Goal: Information Seeking & Learning: Compare options

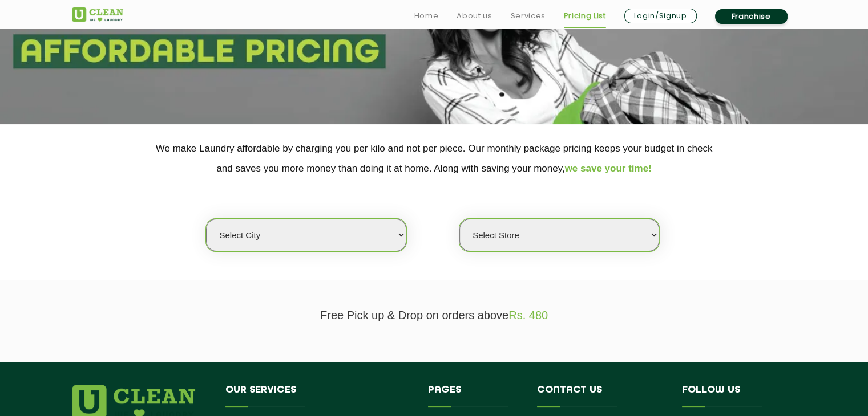
scroll to position [141, 0]
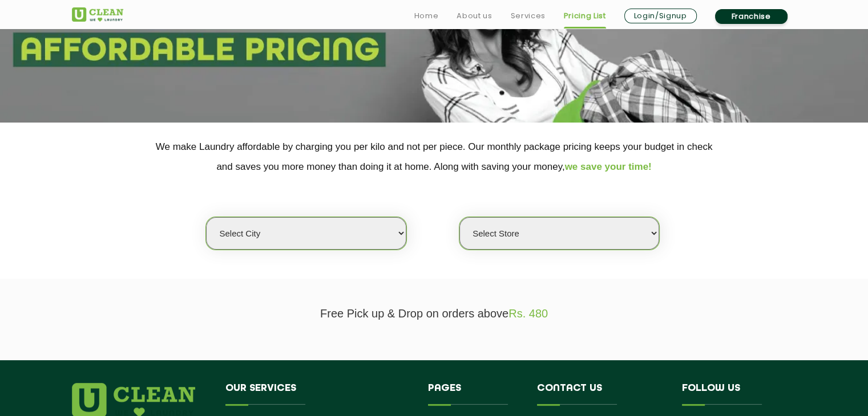
click at [317, 234] on select "Select city [GEOGRAPHIC_DATA] [GEOGRAPHIC_DATA] [GEOGRAPHIC_DATA] [GEOGRAPHIC_D…" at bounding box center [306, 233] width 200 height 33
select select "26"
click at [206, 217] on select "Select city [GEOGRAPHIC_DATA] [GEOGRAPHIC_DATA] [GEOGRAPHIC_DATA] [GEOGRAPHIC_D…" at bounding box center [306, 233] width 200 height 33
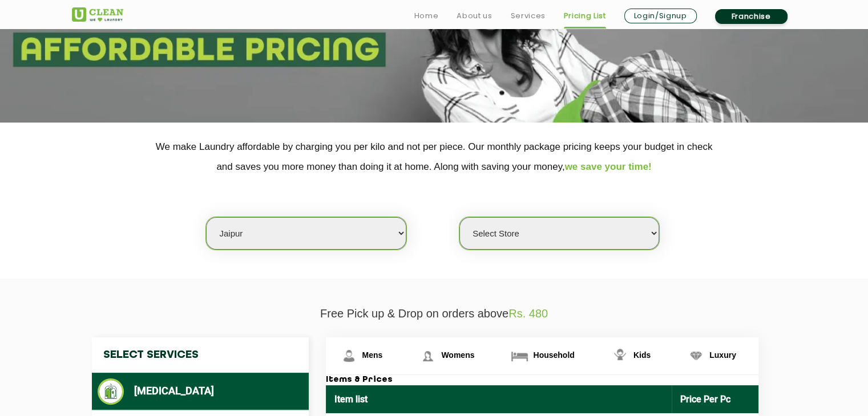
click at [492, 245] on select "Select Store [GEOGRAPHIC_DATA][PERSON_NAME] [GEOGRAPHIC_DATA] [PERSON_NAME][GEO…" at bounding box center [559, 233] width 200 height 33
select select "57"
click at [459, 217] on select "Select Store [GEOGRAPHIC_DATA][PERSON_NAME] [GEOGRAPHIC_DATA] [PERSON_NAME][GEO…" at bounding box center [559, 233] width 200 height 33
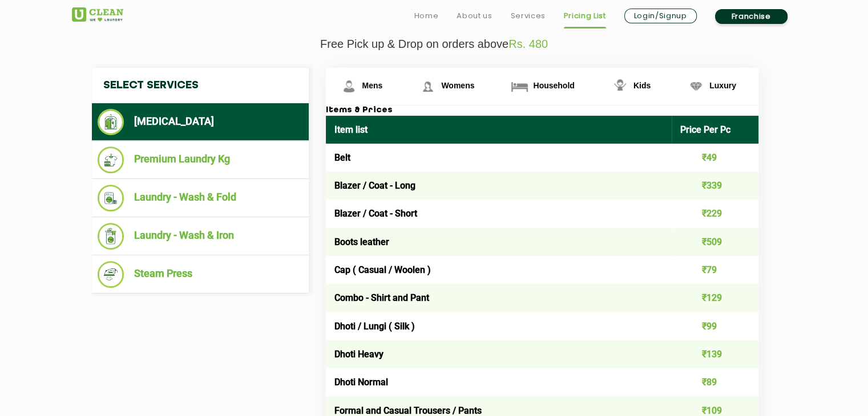
scroll to position [454, 0]
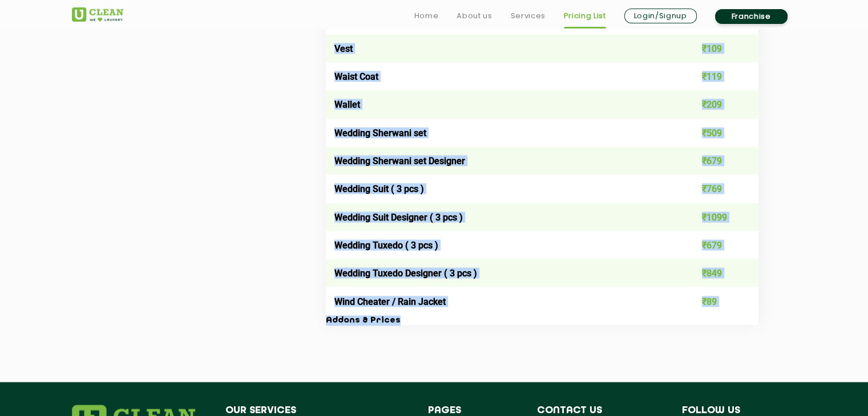
drag, startPoint x: 331, startPoint y: 112, endPoint x: 431, endPoint y: 409, distance: 313.0
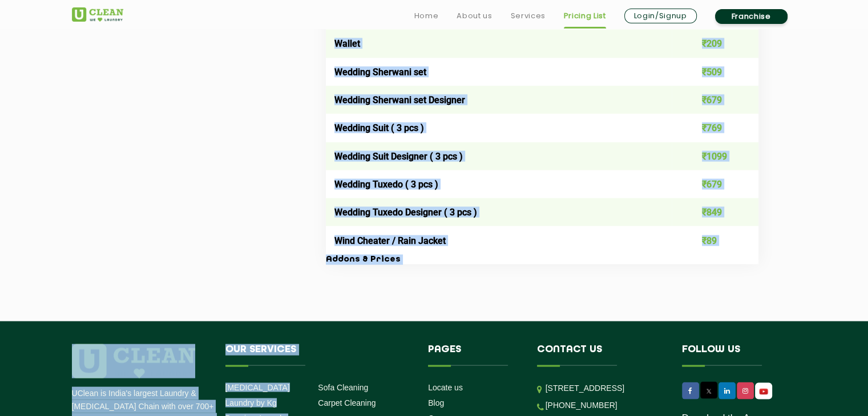
scroll to position [2390, 0]
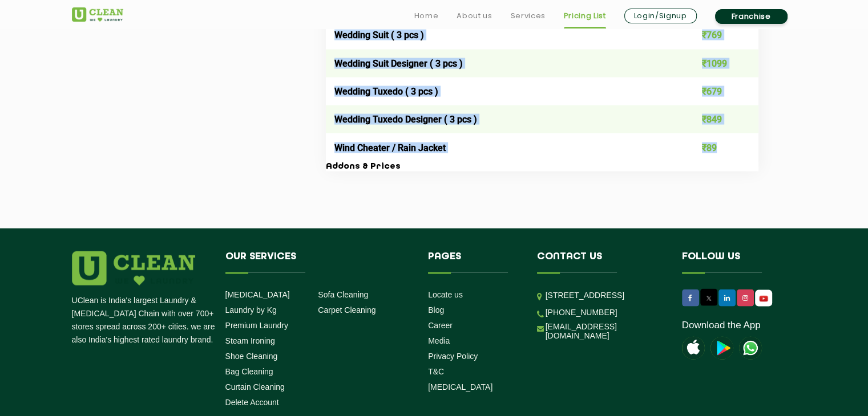
copy tbody "Lore ₹19 Ipsumd / Sita - Cons ₹995 Adipis / Elit - Seddo ₹246 Eiusm tempori ₹48…"
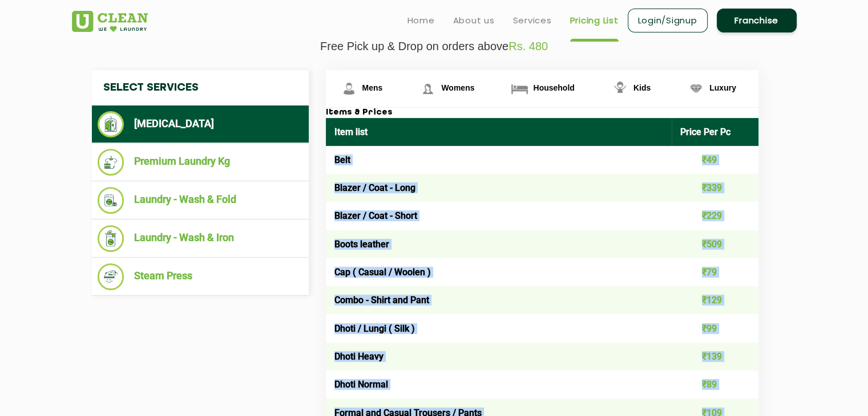
scroll to position [406, 0]
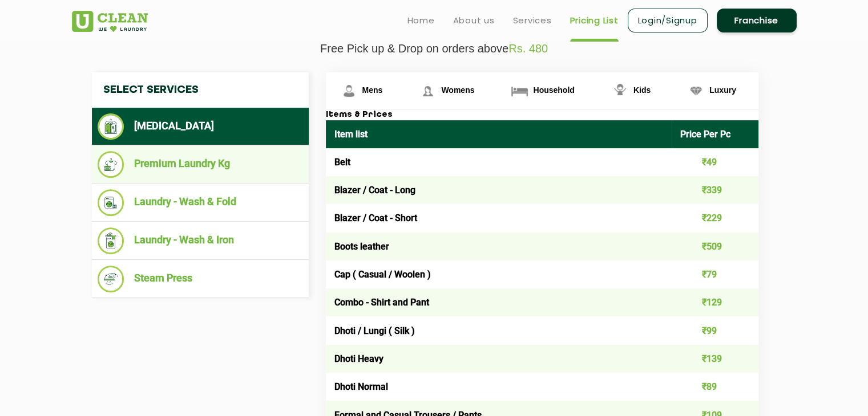
click at [191, 165] on li "Premium Laundry Kg" at bounding box center [200, 164] width 205 height 27
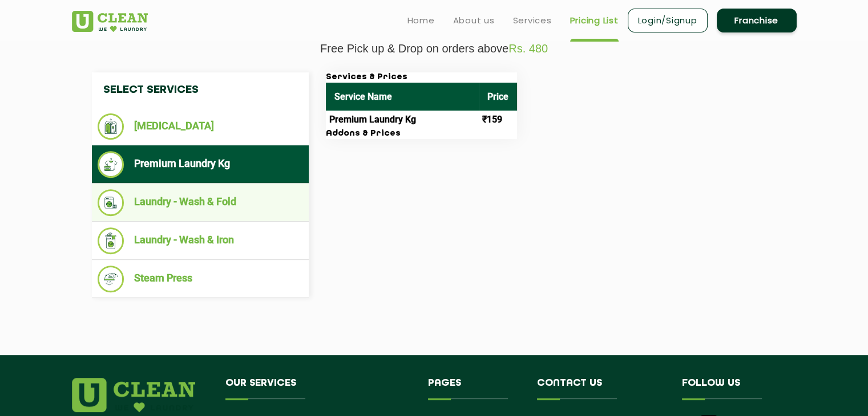
click at [185, 193] on li "Laundry - Wash & Fold" at bounding box center [200, 202] width 205 height 27
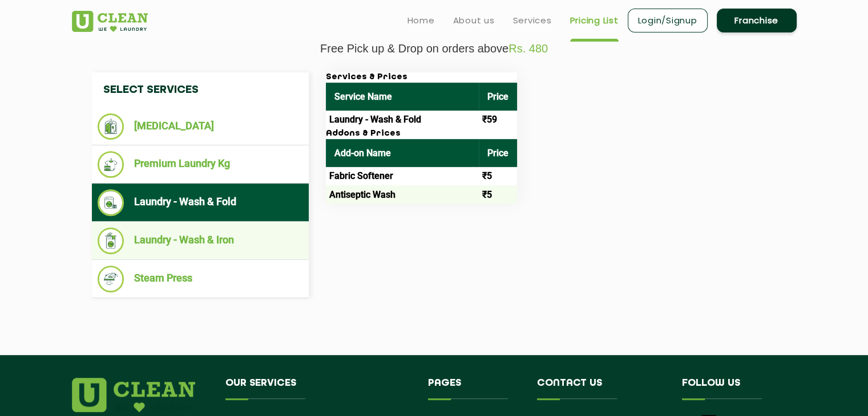
click at [181, 233] on li "Laundry - Wash & Iron" at bounding box center [200, 241] width 205 height 27
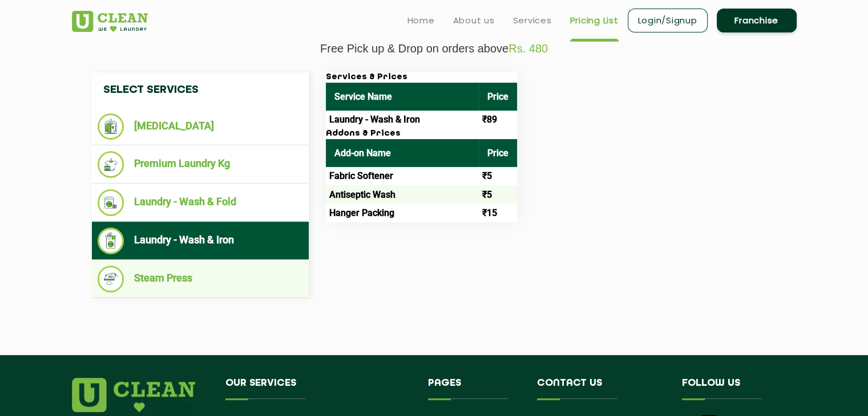
click at [173, 272] on li "Steam Press" at bounding box center [200, 279] width 205 height 27
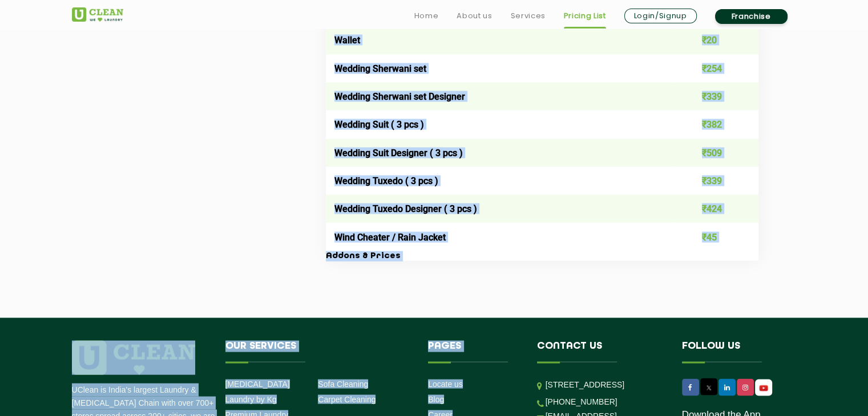
scroll to position [2351, 0]
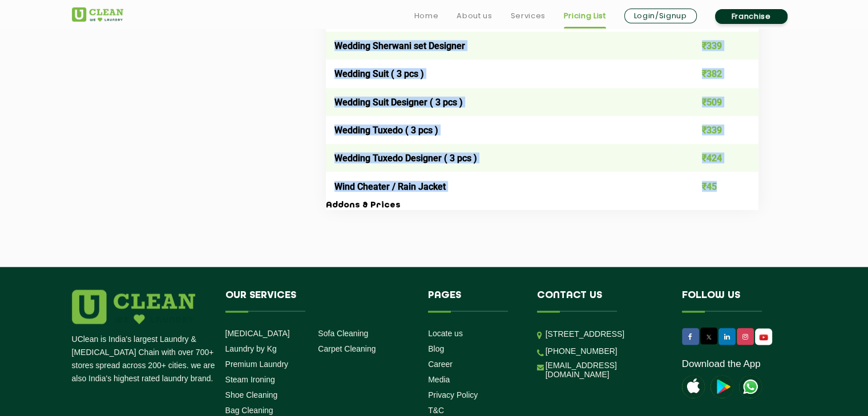
drag, startPoint x: 335, startPoint y: 157, endPoint x: 730, endPoint y: 189, distance: 396.6
copy tbody "Belt ₹25 Blazer / Coat - Long ₹169 Blazer / Coat - Short ₹109 Boots leather ₹24…"
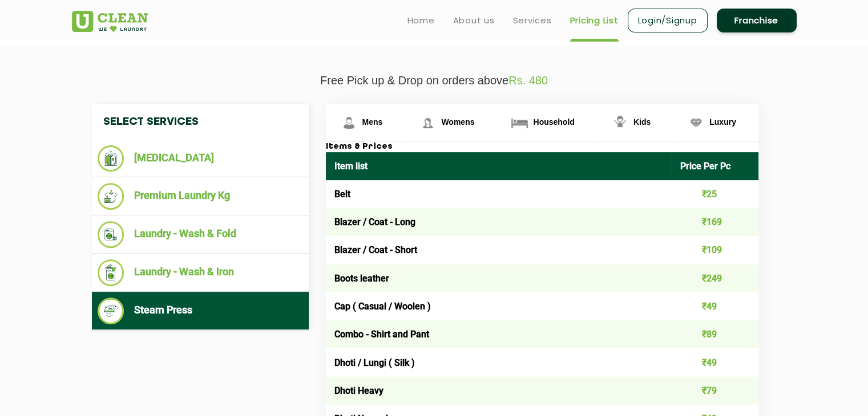
scroll to position [374, 0]
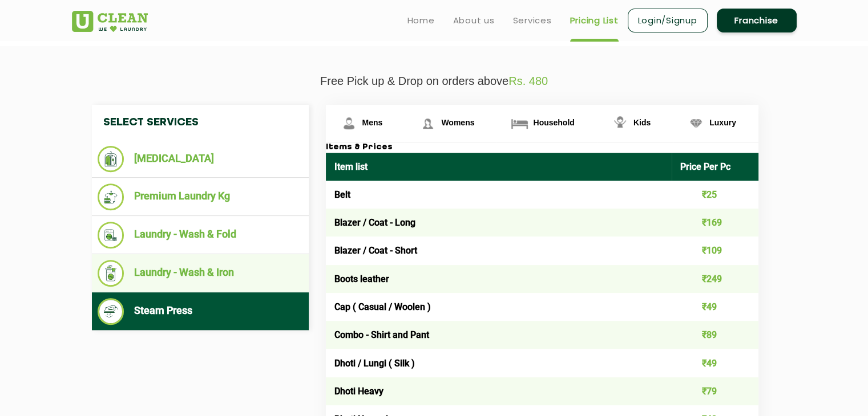
click at [167, 276] on li "Laundry - Wash & Iron" at bounding box center [200, 273] width 205 height 27
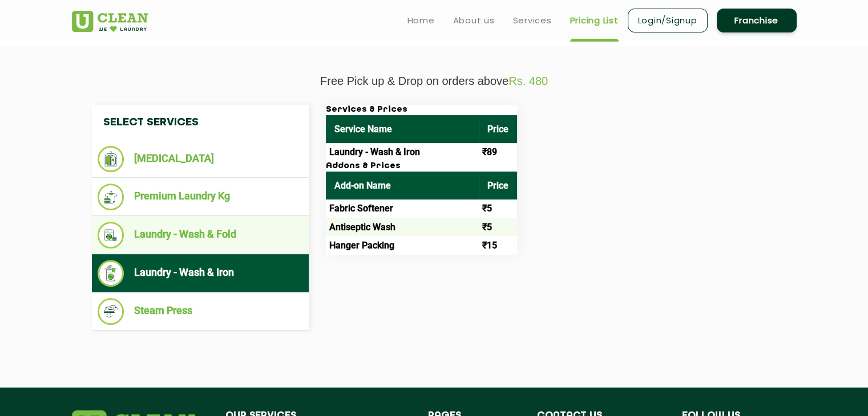
click at [209, 237] on li "Laundry - Wash & Fold" at bounding box center [200, 235] width 205 height 27
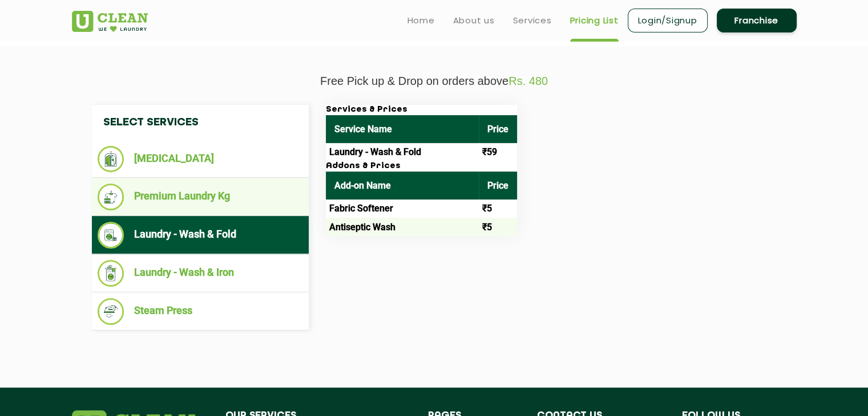
click at [185, 198] on li "Premium Laundry Kg" at bounding box center [200, 197] width 205 height 27
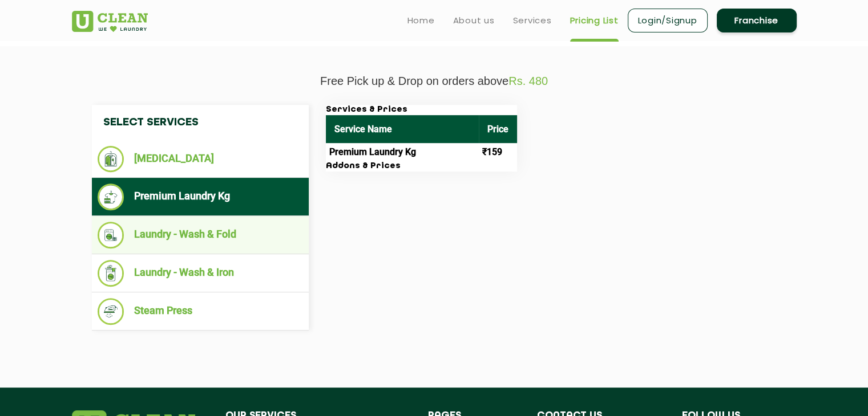
click at [184, 225] on li "Laundry - Wash & Fold" at bounding box center [200, 235] width 205 height 27
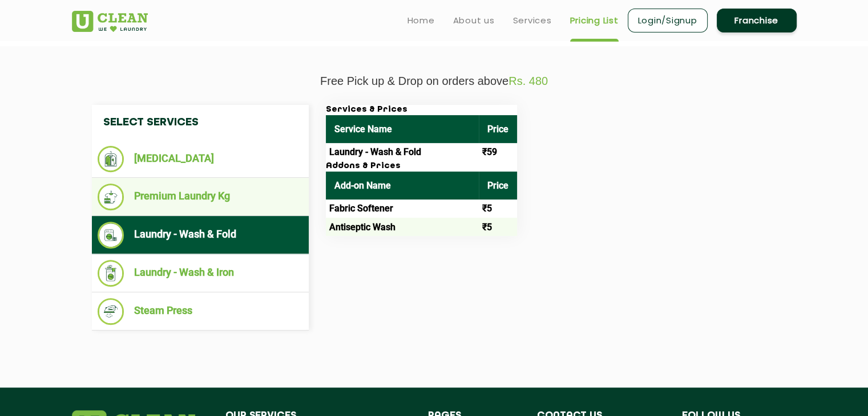
click at [195, 200] on li "Premium Laundry Kg" at bounding box center [200, 197] width 205 height 27
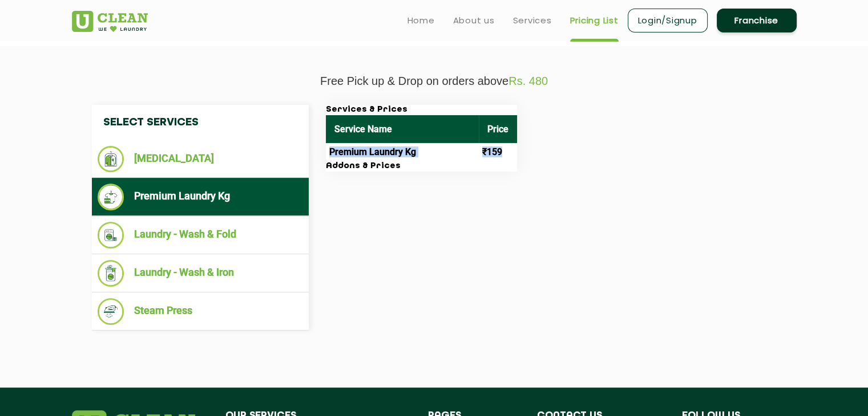
drag, startPoint x: 329, startPoint y: 153, endPoint x: 503, endPoint y: 156, distance: 174.0
click at [503, 156] on tr "Premium Laundry Kg ₹159" at bounding box center [421, 152] width 191 height 18
copy tr "Premium Laundry Kg ₹159"
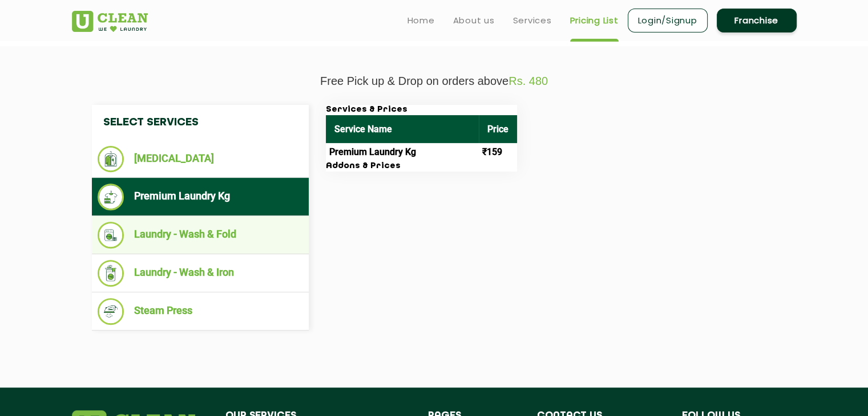
click at [238, 237] on li "Laundry - Wash & Fold" at bounding box center [200, 235] width 205 height 27
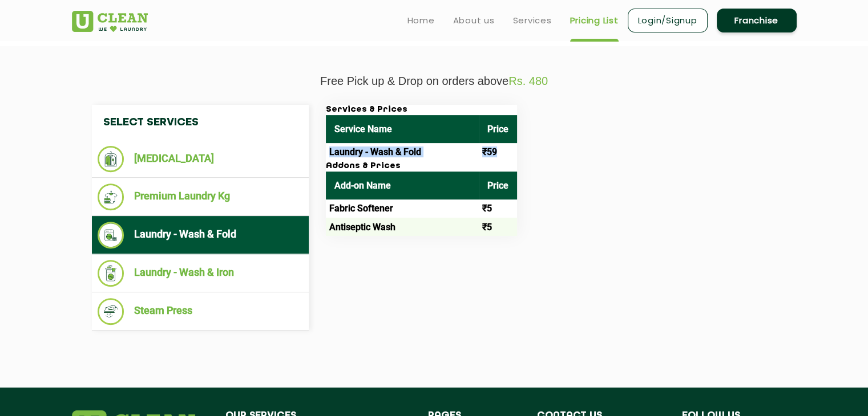
drag, startPoint x: 329, startPoint y: 147, endPoint x: 504, endPoint y: 151, distance: 175.2
click at [504, 151] on tr "Laundry - Wash & Fold ₹59" at bounding box center [421, 152] width 191 height 18
copy tr "Laundry - Wash & Fold ₹59"
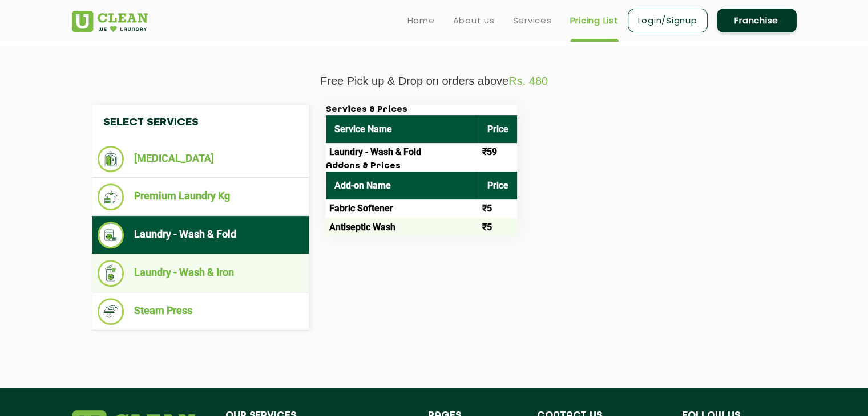
click at [206, 274] on li "Laundry - Wash & Iron" at bounding box center [200, 273] width 205 height 27
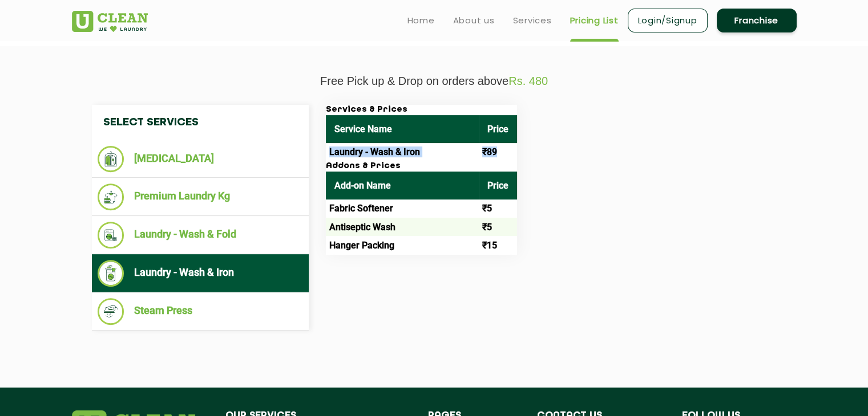
drag, startPoint x: 329, startPoint y: 149, endPoint x: 497, endPoint y: 153, distance: 168.3
click at [497, 153] on tr "Laundry - Wash & Iron ₹89" at bounding box center [421, 152] width 191 height 18
copy tr "Laundry - Wash & Iron ₹89"
